Goal: Task Accomplishment & Management: Use online tool/utility

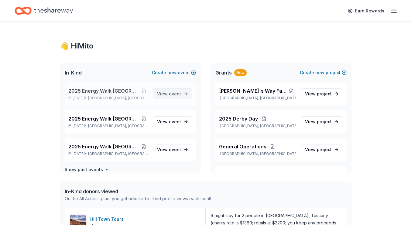
click at [169, 95] on span "event" at bounding box center [175, 93] width 12 height 5
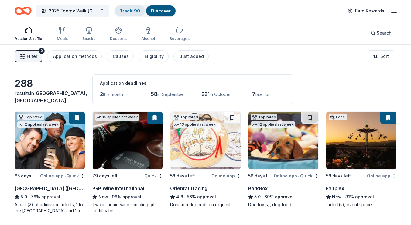
click at [123, 12] on link "Track · 90" at bounding box center [130, 10] width 20 height 5
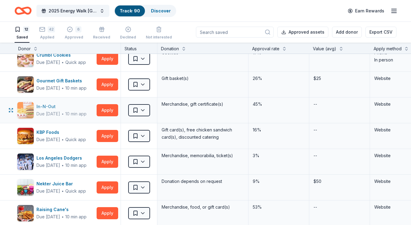
scroll to position [32, 0]
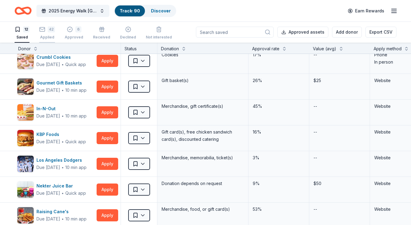
click at [47, 31] on div "42" at bounding box center [47, 29] width 16 height 6
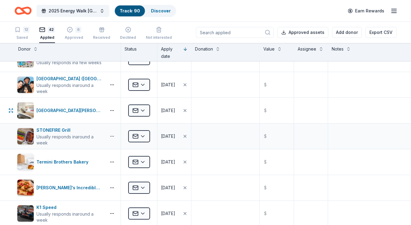
scroll to position [93, 0]
click at [139, 137] on html "2025 Energy Walk Riverside Track · 90 Discover Earn Rewards 12 Saved 42 Applied…" at bounding box center [205, 112] width 411 height 225
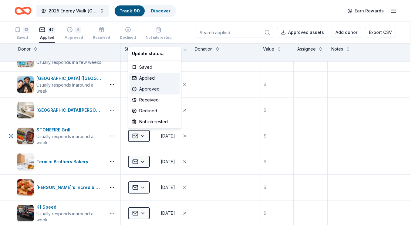
click at [159, 89] on div "Approved" at bounding box center [155, 89] width 50 height 11
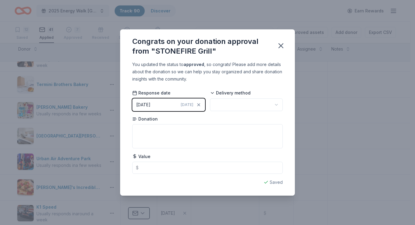
click at [230, 107] on html "2025 Energy Walk Riverside Track · 90 Discover Earn Rewards 12 Saved 41 Applied…" at bounding box center [207, 112] width 415 height 225
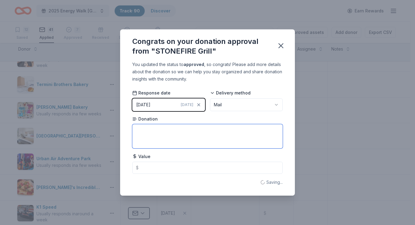
click at [175, 134] on textarea at bounding box center [207, 136] width 151 height 24
type textarea "2 gift cards ($25 each)"
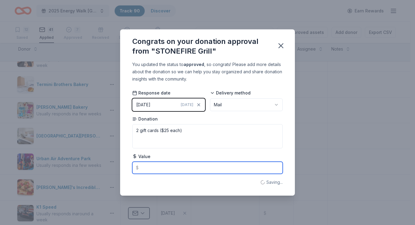
click at [162, 172] on input "text" at bounding box center [207, 168] width 151 height 12
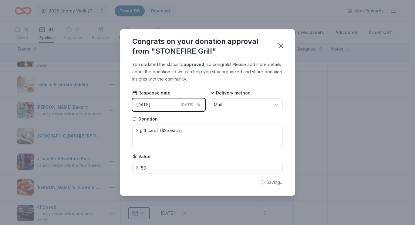
type input "50.00"
click at [331, 149] on div "Congrats on your donation approval from "STONEFIRE Grill" You updated the statu…" at bounding box center [207, 112] width 415 height 225
click at [98, 81] on div "Congrats on your donation approval from "STONEFIRE Grill" You updated the statu…" at bounding box center [207, 112] width 415 height 225
click at [285, 48] on icon "button" at bounding box center [281, 46] width 8 height 8
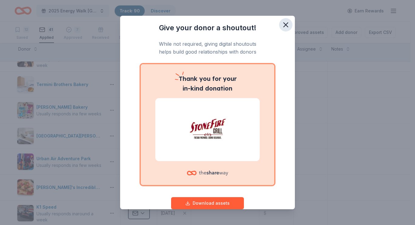
click at [284, 27] on icon "button" at bounding box center [286, 25] width 8 height 8
